Goal: Task Accomplishment & Management: Manage account settings

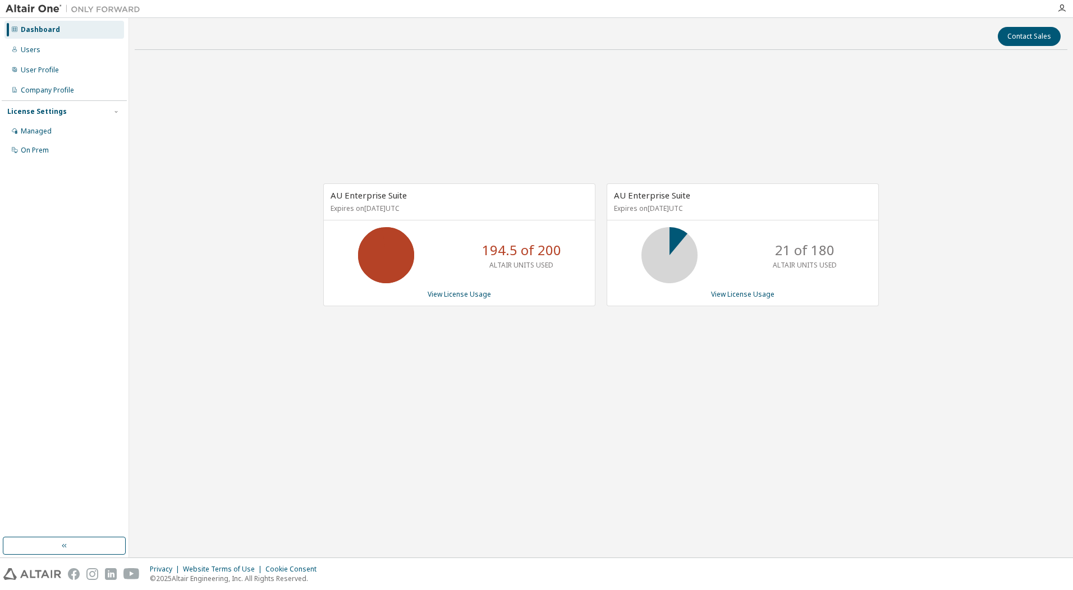
click at [183, 373] on div "AU Enterprise Suite Expires on [DATE] UTC 194.5 of 200 ALTAIR UNITS USED View L…" at bounding box center [601, 251] width 933 height 384
drag, startPoint x: 296, startPoint y: 331, endPoint x: 305, endPoint y: 335, distance: 9.3
click at [296, 331] on div "AU Enterprise Suite Expires on [DATE] UTC 194.5 of 200 ALTAIR UNITS USED View L…" at bounding box center [601, 251] width 933 height 384
click at [460, 295] on link "View License Usage" at bounding box center [459, 295] width 63 height 10
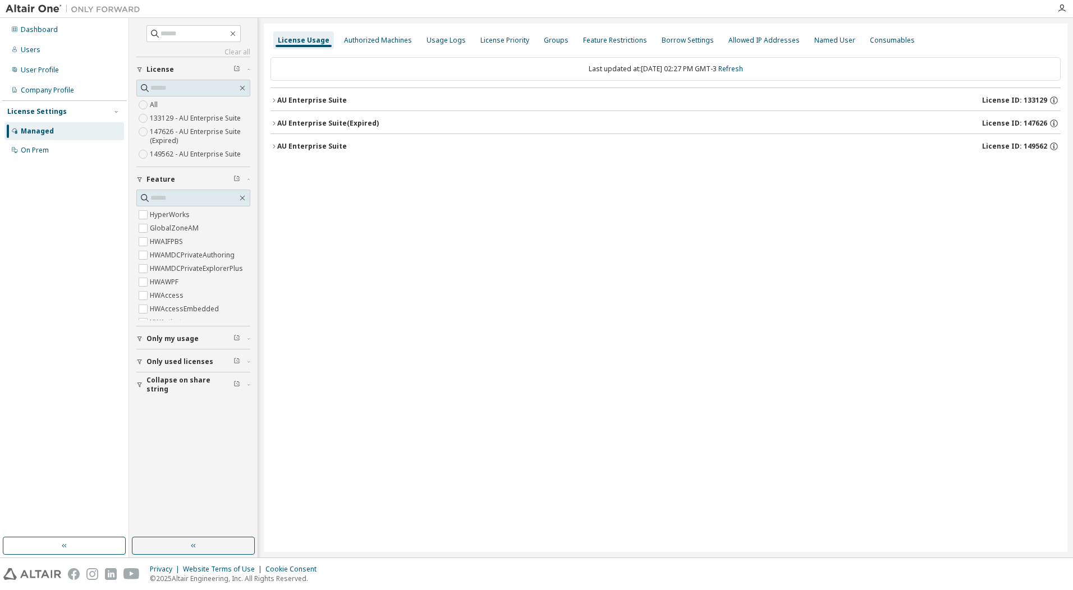
click at [248, 361] on icon "button" at bounding box center [248, 361] width 7 height 3
click at [326, 101] on div "AU Enterprise Suite" at bounding box center [312, 100] width 70 height 9
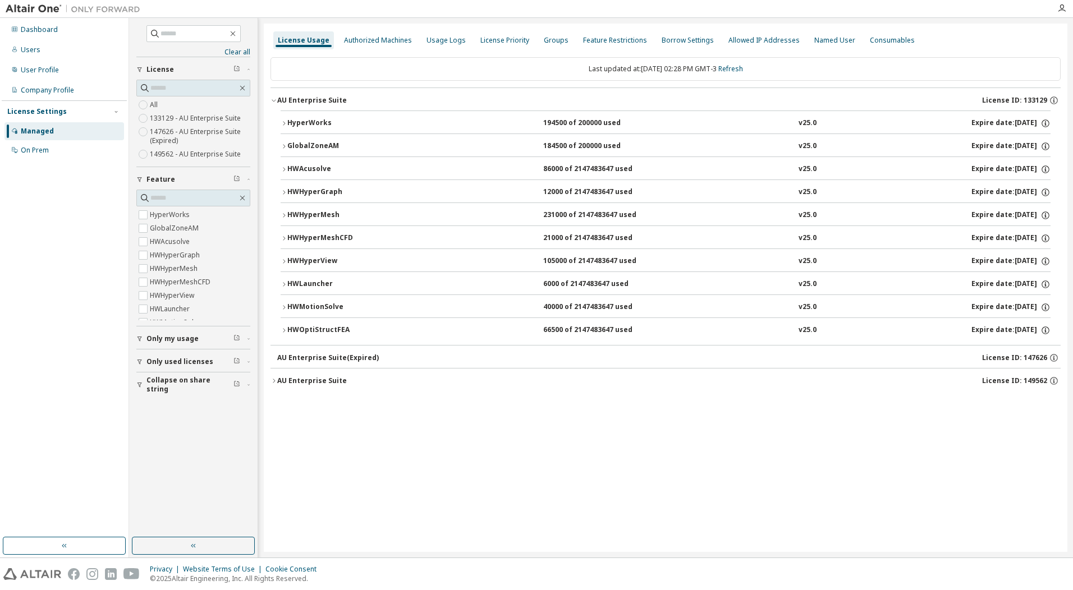
click at [309, 168] on div "HWAcusolve" at bounding box center [337, 169] width 101 height 10
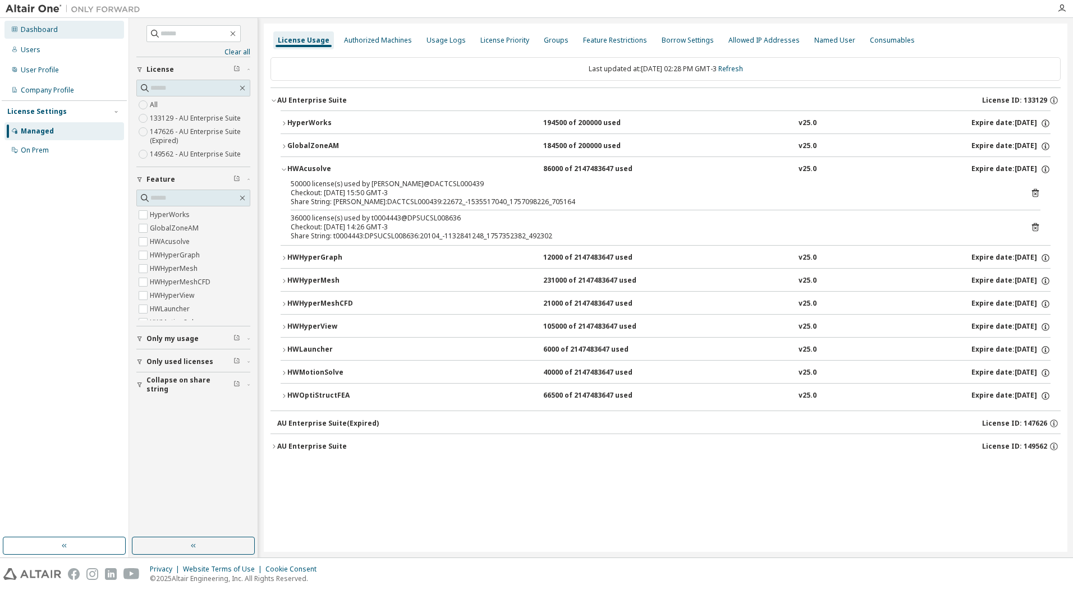
click at [76, 32] on div "Dashboard" at bounding box center [64, 30] width 120 height 18
